Goal: Check status: Check status

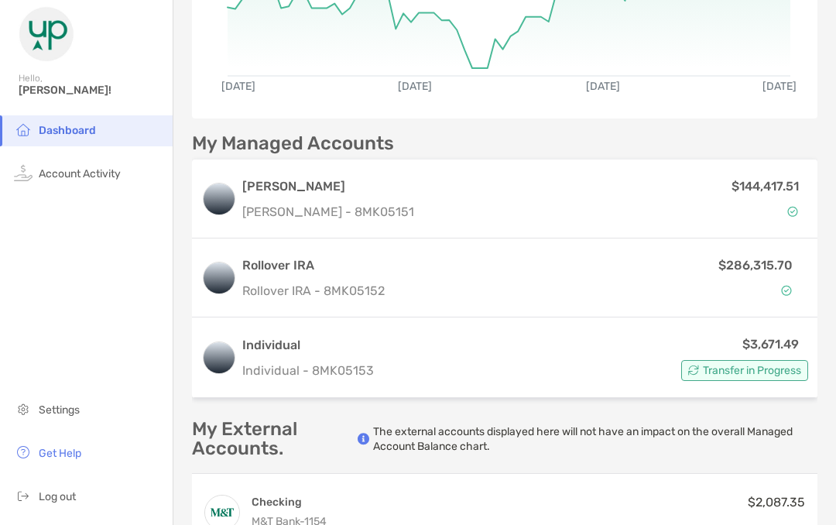
scroll to position [285, 0]
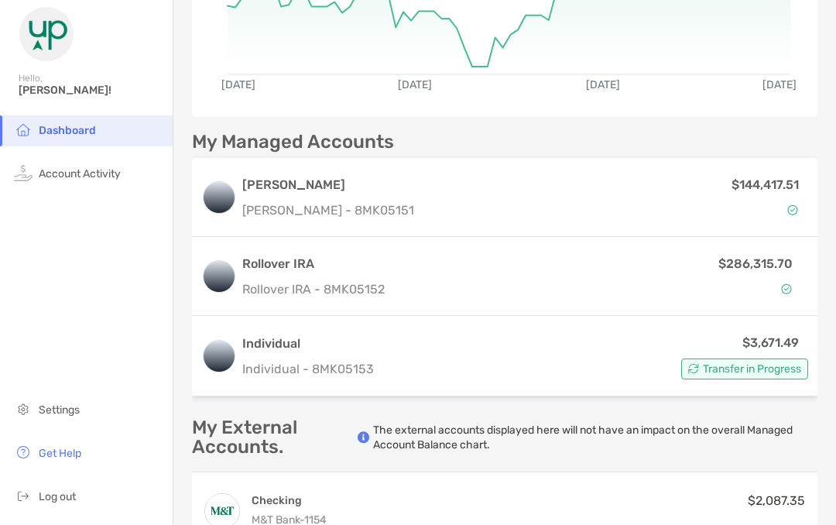
click at [760, 371] on span "Transfer in Progress" at bounding box center [752, 368] width 98 height 9
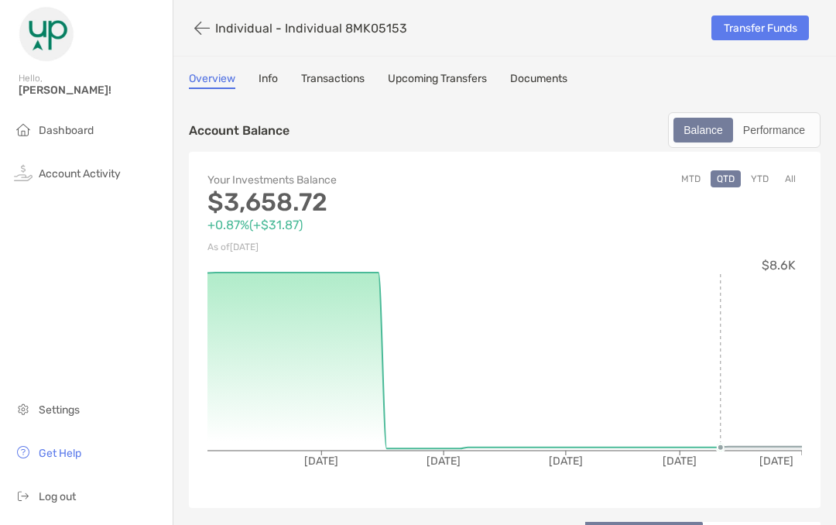
click at [459, 80] on link "Upcoming Transfers" at bounding box center [437, 80] width 99 height 17
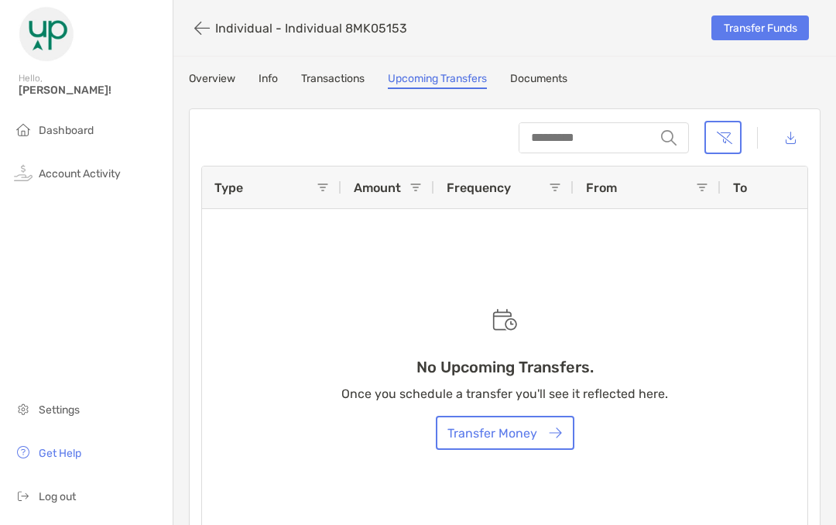
click at [334, 78] on link "Transactions" at bounding box center [332, 80] width 63 height 17
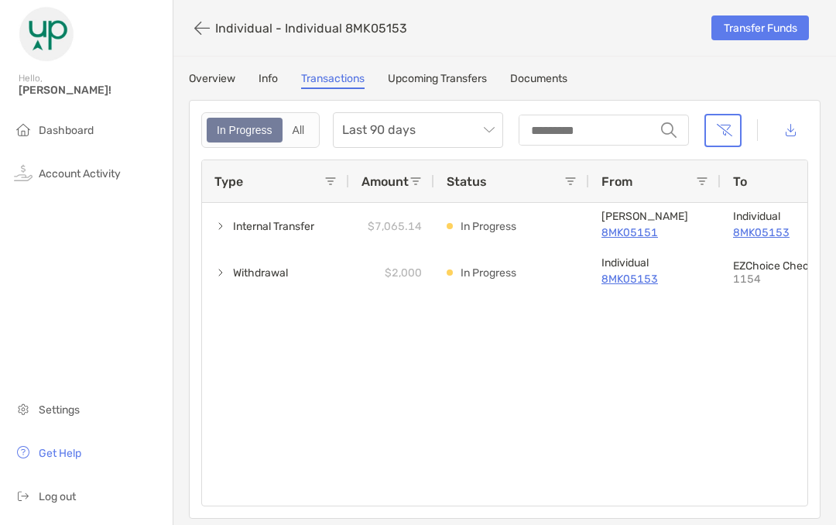
click at [243, 233] on span "Internal Transfer" at bounding box center [273, 227] width 81 height 26
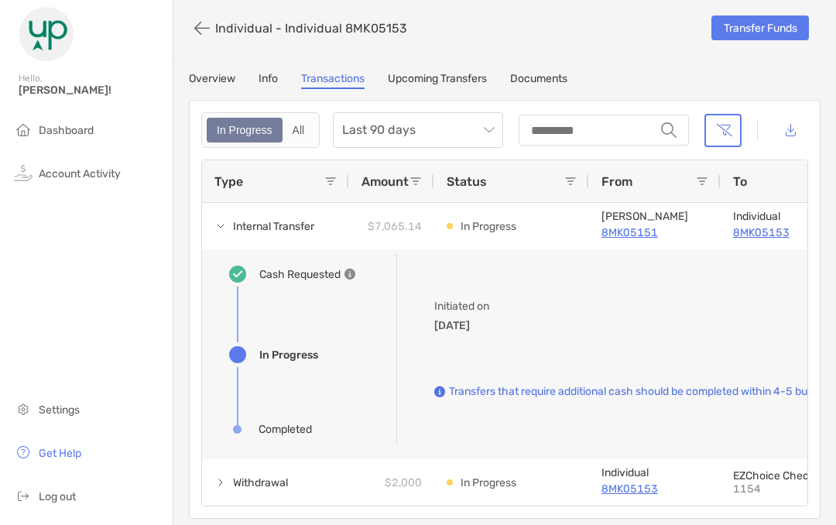
scroll to position [-9, 0]
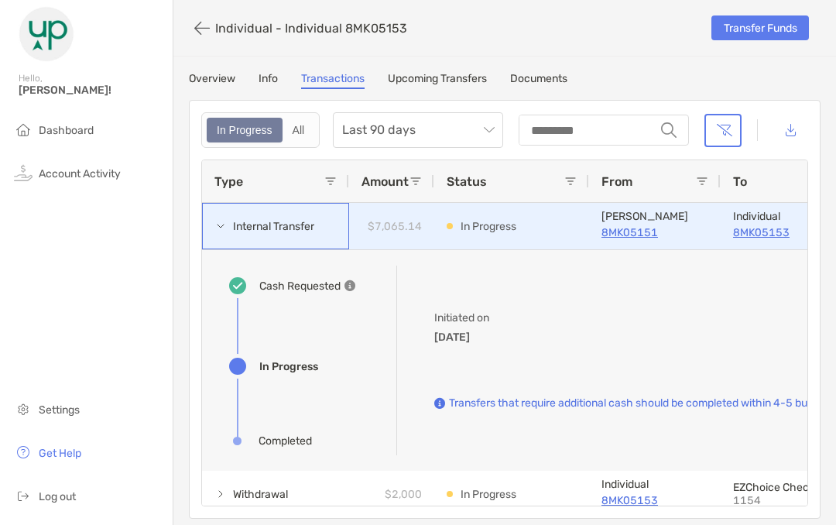
click at [238, 216] on span "Internal Transfer" at bounding box center [273, 227] width 81 height 26
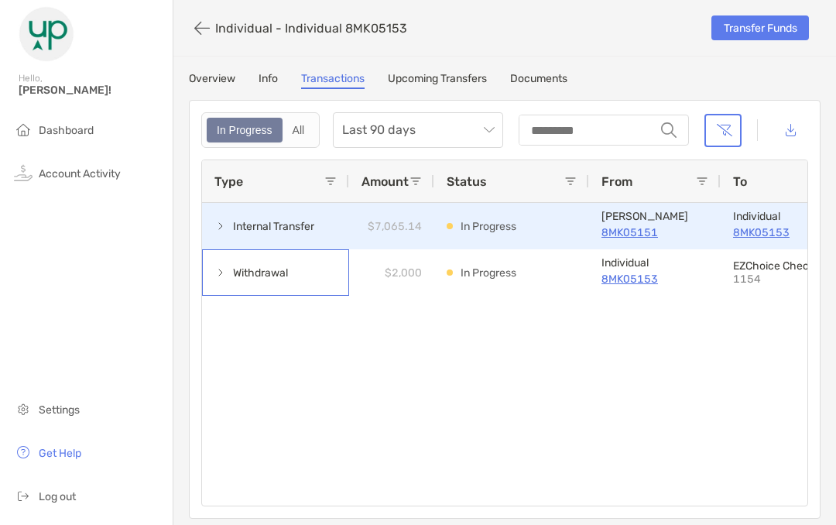
click at [236, 276] on span "Withdrawal" at bounding box center [260, 273] width 55 height 26
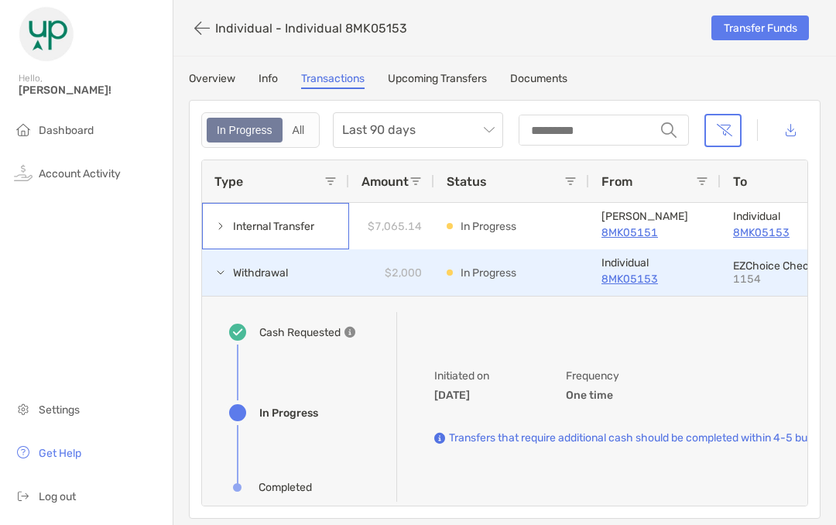
click at [238, 234] on span "Internal Transfer" at bounding box center [273, 227] width 81 height 26
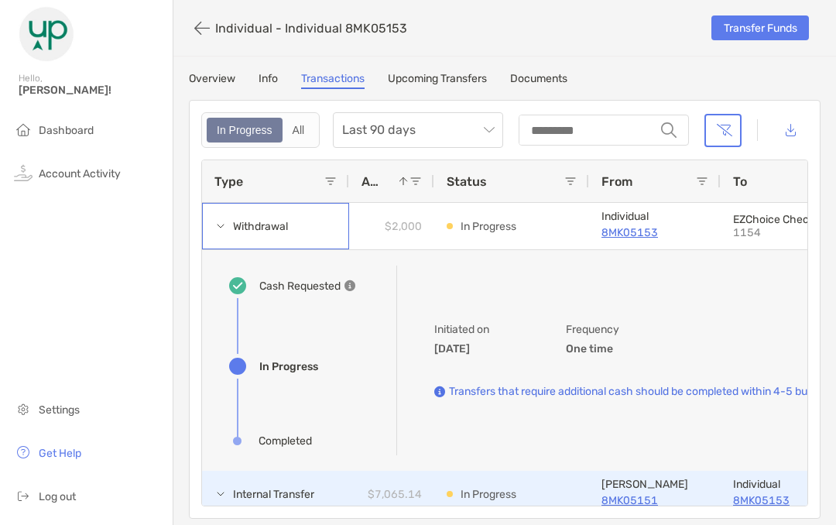
click at [220, 228] on span at bounding box center [220, 226] width 12 height 12
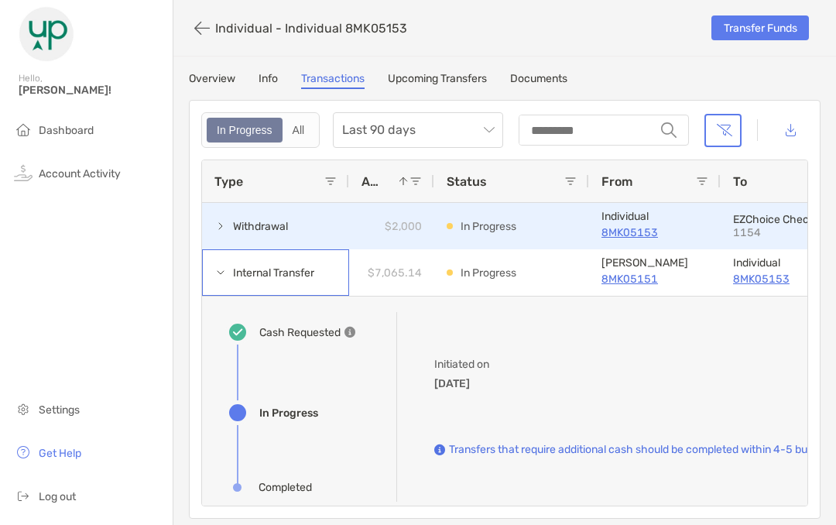
click at [223, 276] on span at bounding box center [220, 272] width 12 height 12
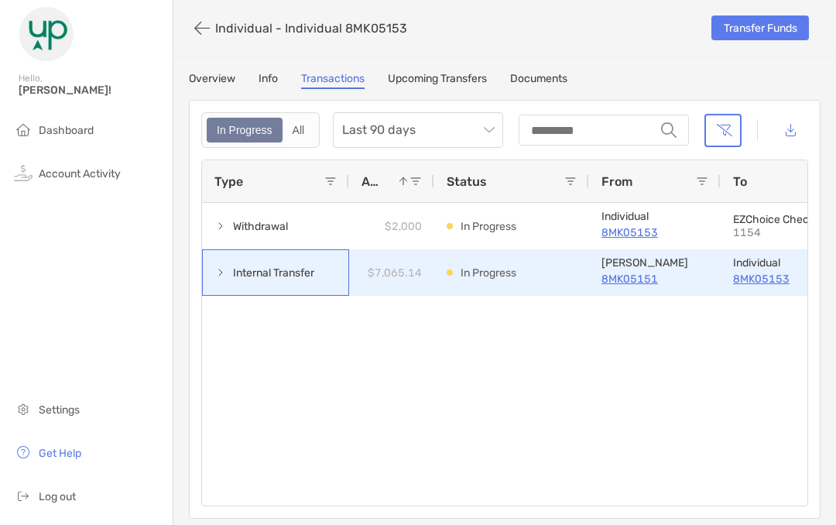
scroll to position [0, 0]
click at [23, 180] on img at bounding box center [23, 172] width 19 height 19
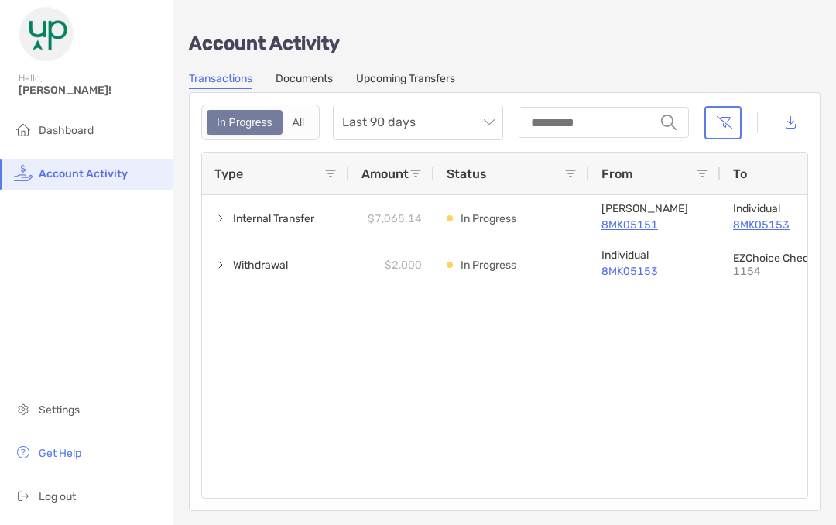
click at [45, 125] on span "Dashboard" at bounding box center [66, 130] width 55 height 13
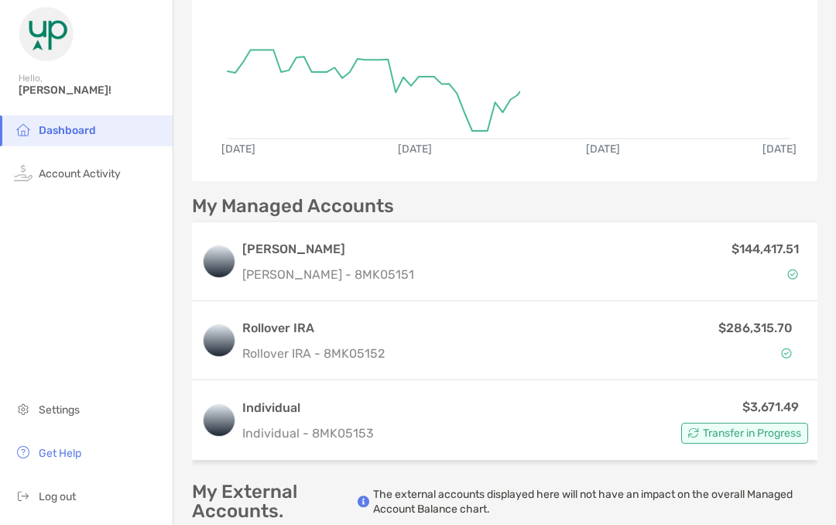
scroll to position [222, 0]
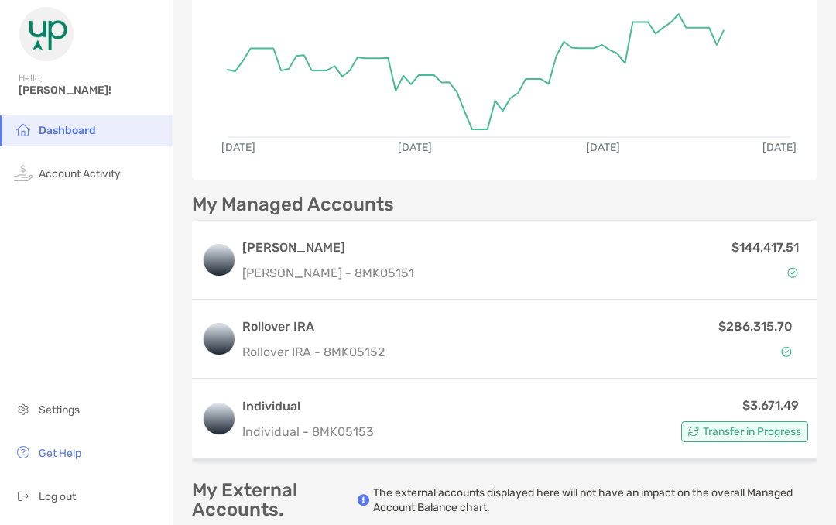
click at [246, 264] on p "[PERSON_NAME] - 8MK05151" at bounding box center [328, 272] width 172 height 19
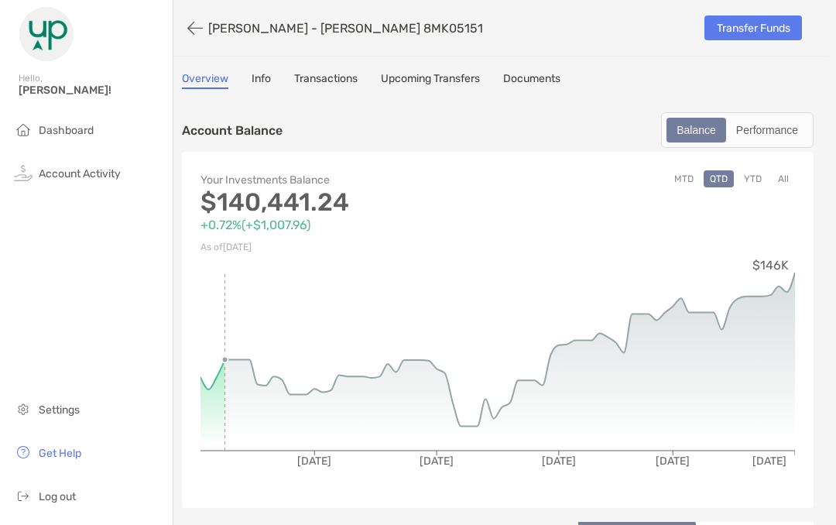
scroll to position [0, 7]
click at [421, 77] on link "Upcoming Transfers" at bounding box center [430, 80] width 99 height 17
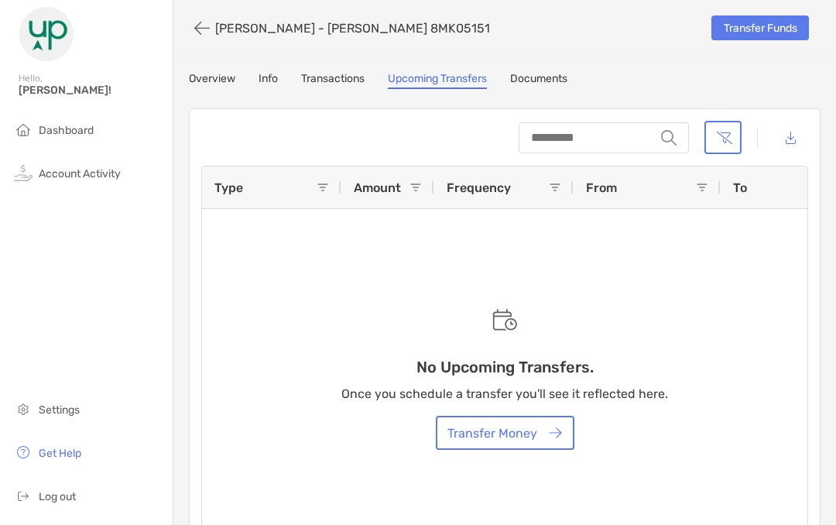
click at [324, 73] on link "Transactions" at bounding box center [332, 80] width 63 height 17
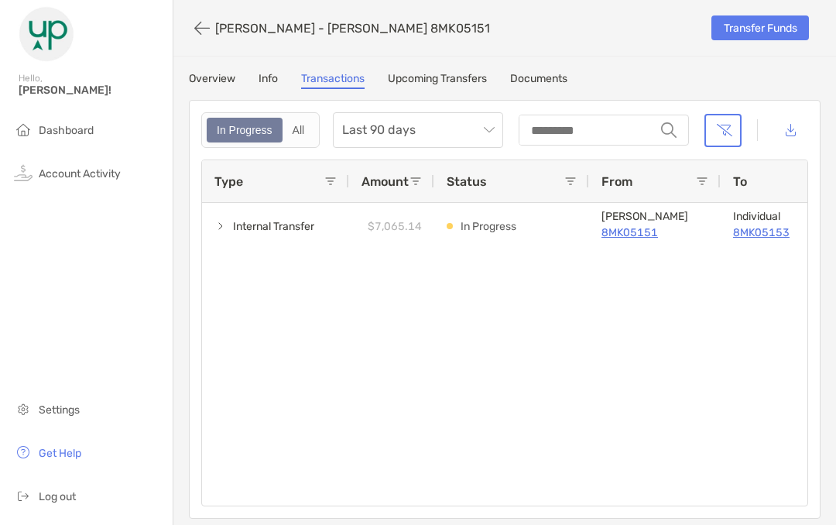
click at [310, 132] on div "All" at bounding box center [298, 130] width 29 height 22
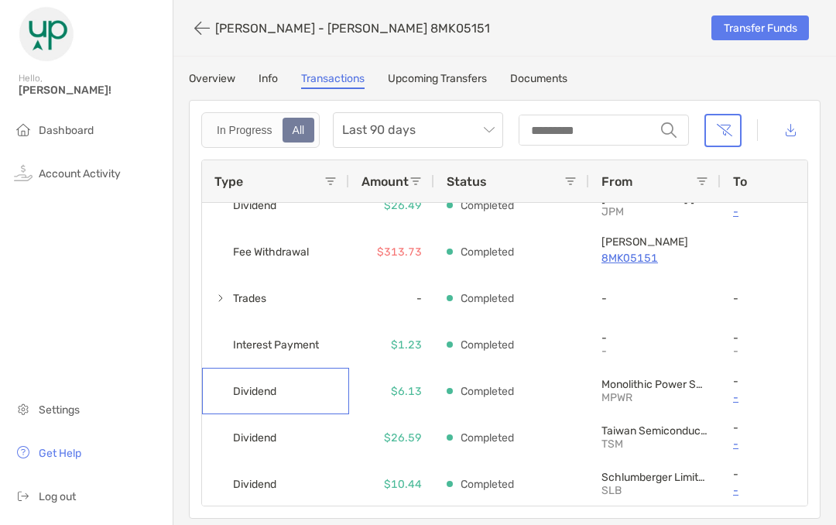
scroll to position [717, 0]
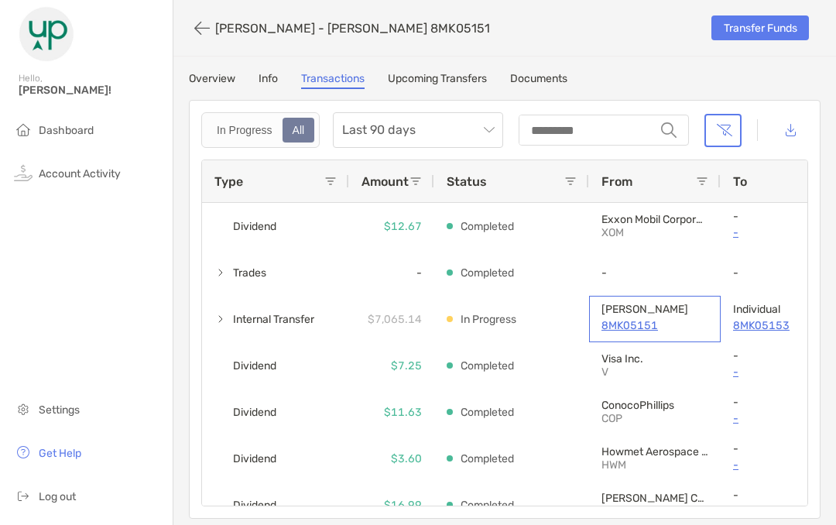
click at [635, 327] on p "8MK05151" at bounding box center [654, 325] width 107 height 19
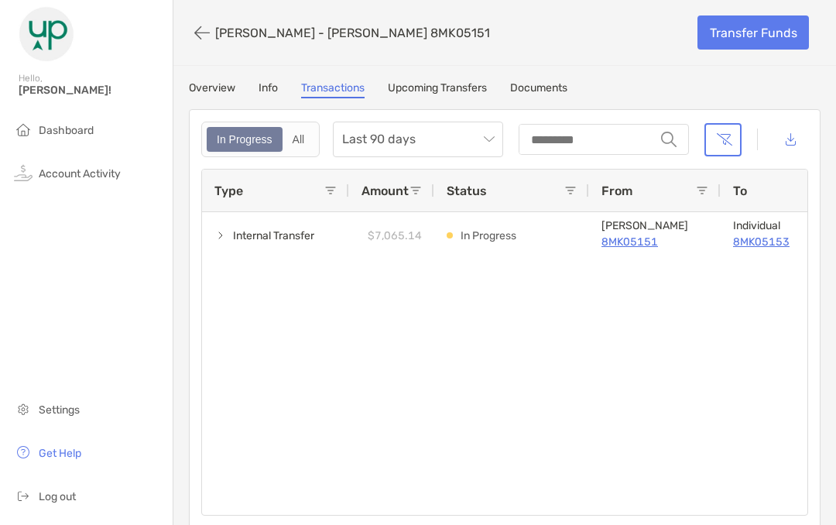
click at [17, 122] on img at bounding box center [23, 129] width 19 height 19
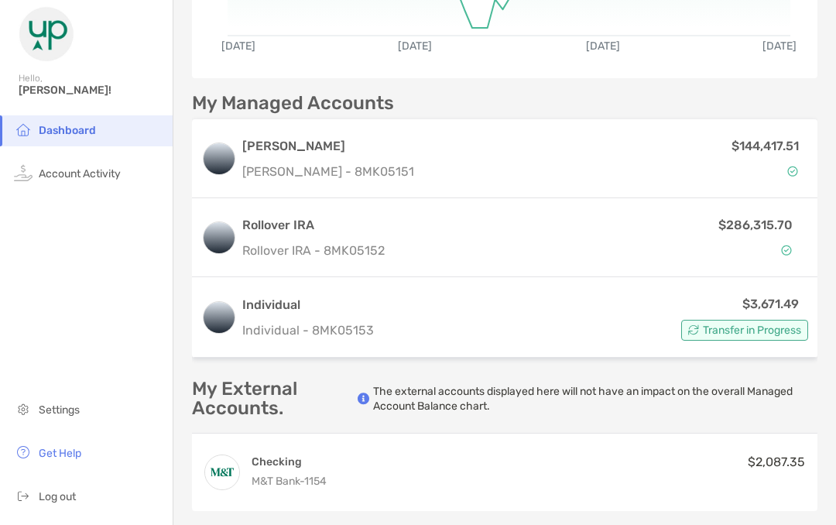
scroll to position [320, 0]
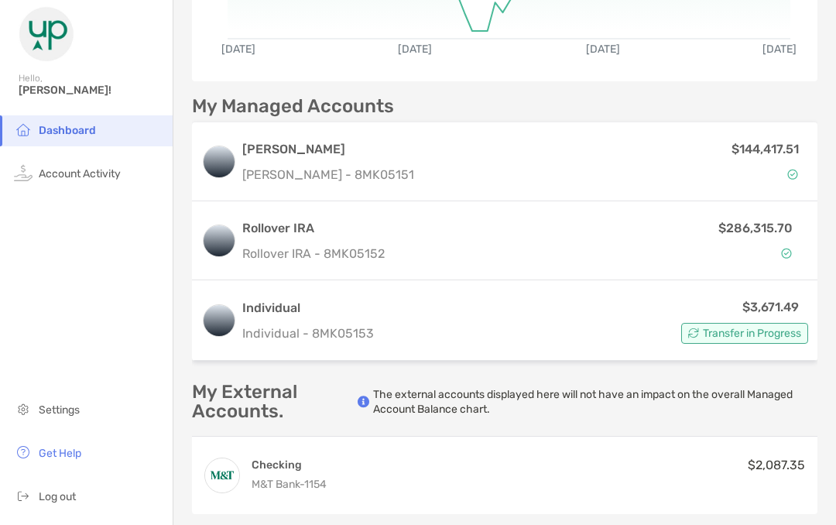
click at [46, 494] on span "Log out" at bounding box center [57, 496] width 37 height 13
